Goal: Obtain resource: Obtain resource

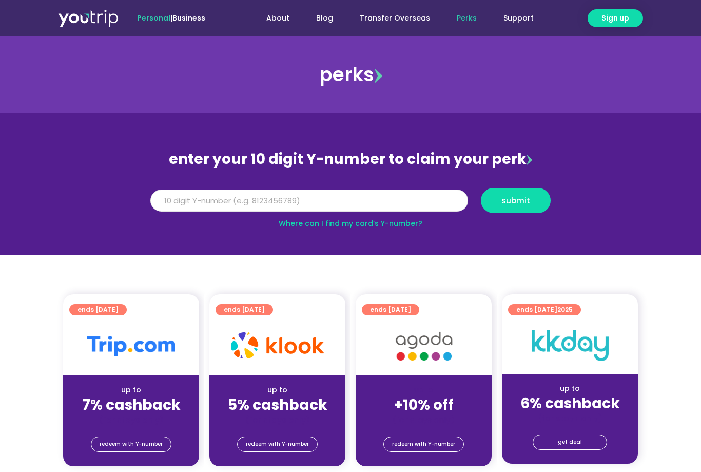
click at [307, 206] on input "Y Number" at bounding box center [309, 200] width 318 height 23
click at [335, 200] on input "Y Number" at bounding box center [309, 200] width 318 height 23
click at [193, 204] on input "Y Number" at bounding box center [309, 200] width 318 height 23
paste input "8192582605"
type input "8192582605"
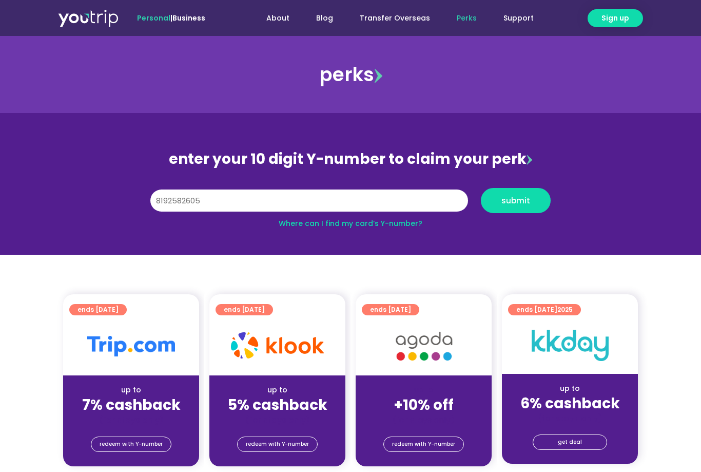
click at [517, 204] on span "submit" at bounding box center [515, 201] width 29 height 8
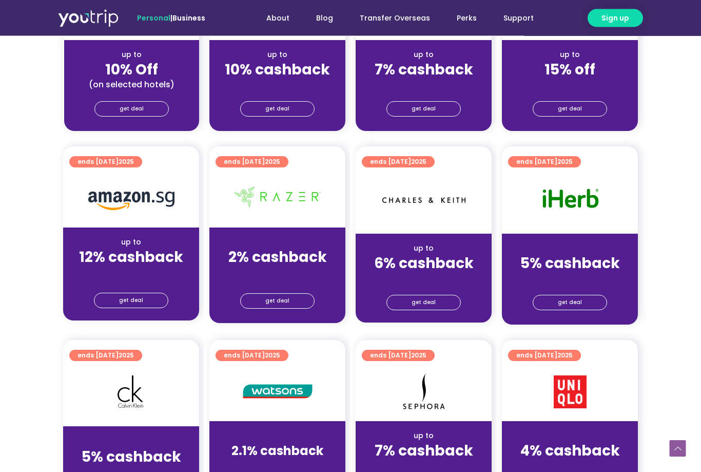
scroll to position [547, 0]
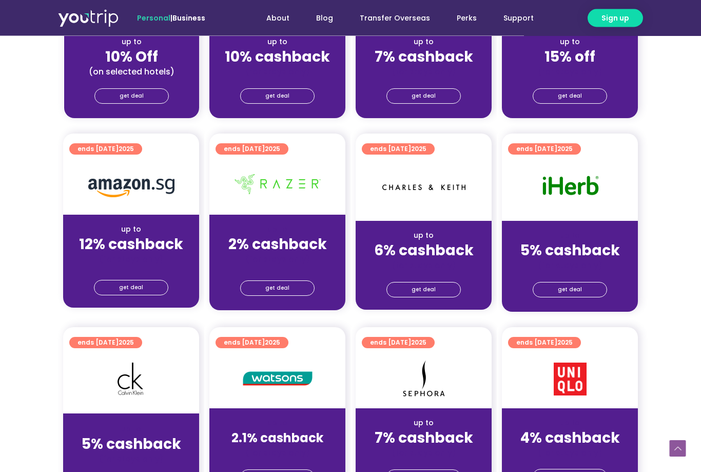
click at [578, 290] on span "get deal" at bounding box center [570, 290] width 24 height 14
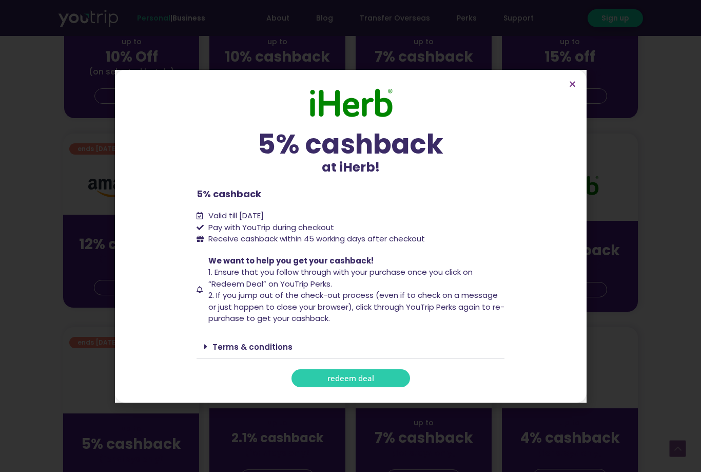
click at [361, 382] on span "redeem deal" at bounding box center [350, 378] width 47 height 8
